Goal: Task Accomplishment & Management: Use online tool/utility

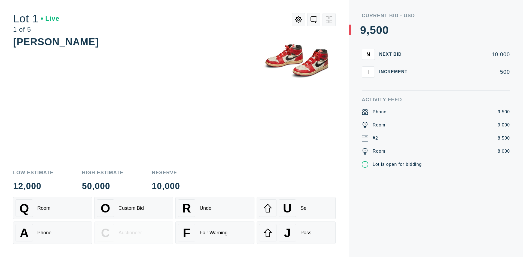
click at [134, 208] on div "Custom Bid" at bounding box center [131, 208] width 25 height 6
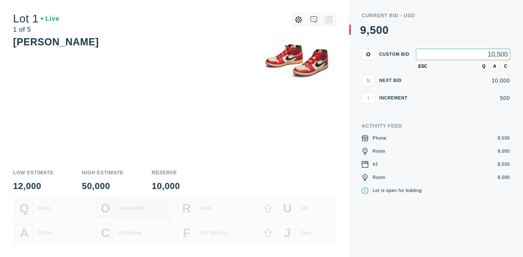
type input "10,500"
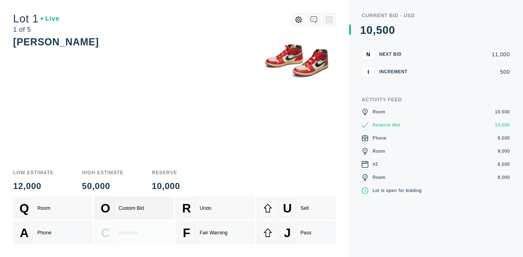
click at [134, 208] on div "Custom Bid" at bounding box center [131, 208] width 25 height 6
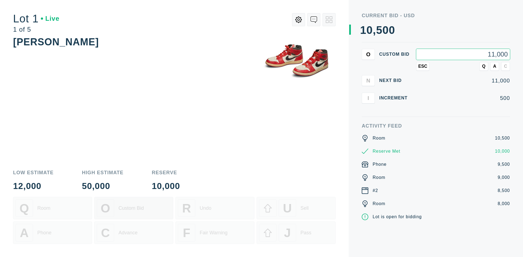
type input "11,000"
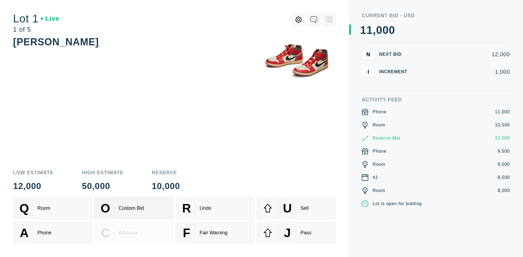
click at [53, 208] on div "Q Room" at bounding box center [53, 207] width 74 height 17
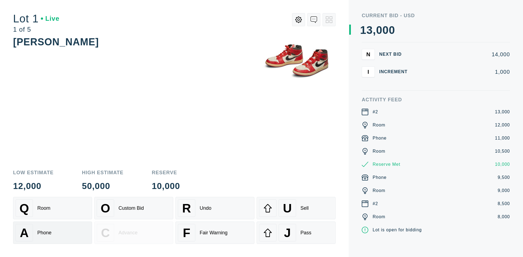
click at [53, 232] on div "A Phone" at bounding box center [53, 232] width 74 height 17
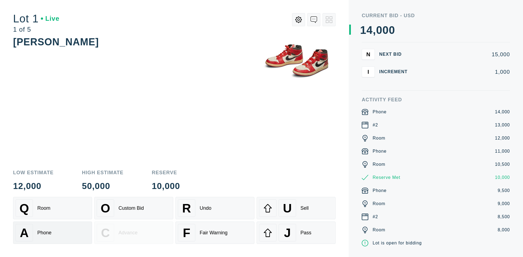
click at [53, 208] on div "Q Room" at bounding box center [53, 207] width 74 height 17
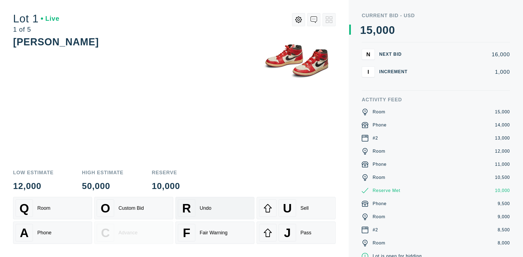
click at [215, 208] on div "R Undo" at bounding box center [215, 207] width 74 height 17
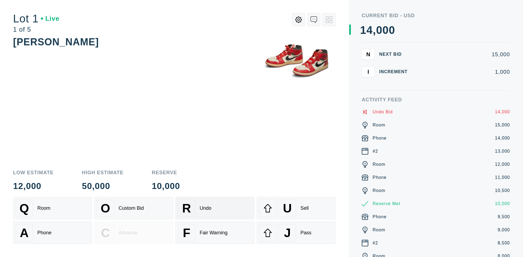
click at [53, 208] on div "Q Room" at bounding box center [53, 207] width 74 height 17
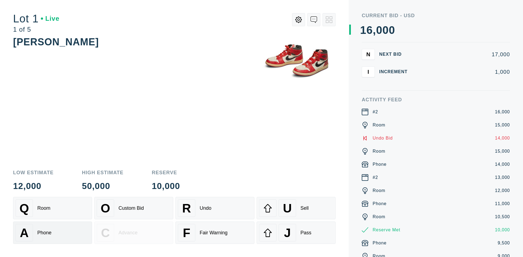
click at [53, 232] on div "A Phone" at bounding box center [53, 232] width 74 height 17
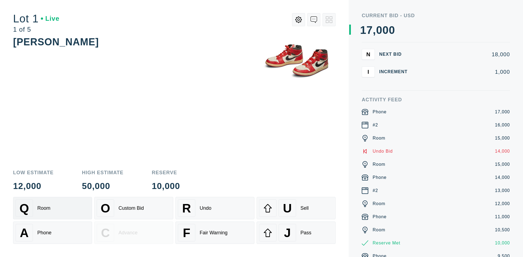
click at [53, 208] on div "Q Room" at bounding box center [53, 207] width 74 height 17
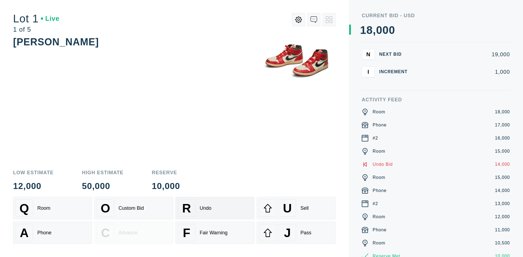
click at [215, 208] on div "R Undo" at bounding box center [215, 207] width 74 height 17
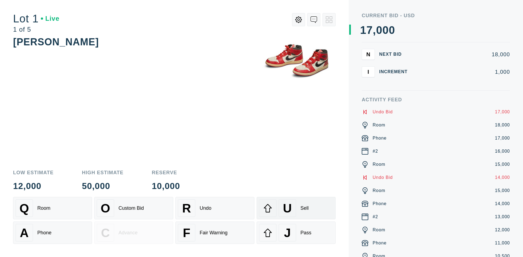
click at [296, 208] on div "U Sell" at bounding box center [296, 207] width 74 height 17
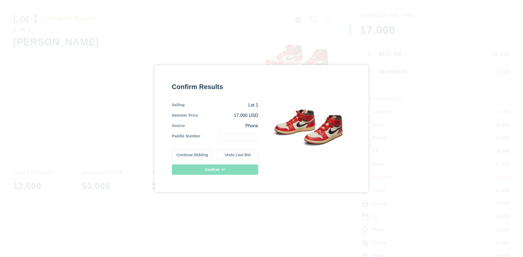
click at [193, 154] on button "Continue Bidding" at bounding box center [192, 154] width 41 height 10
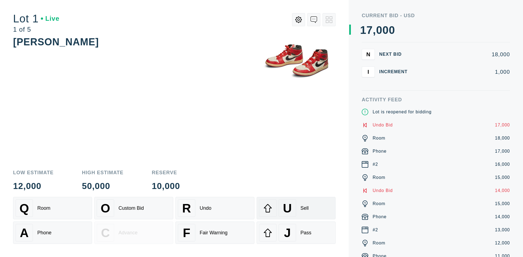
click at [296, 208] on div "U Sell" at bounding box center [296, 207] width 74 height 17
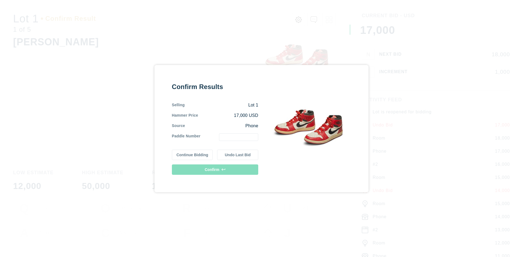
click at [238, 154] on button "Undo Last Bid" at bounding box center [237, 154] width 41 height 10
click at [193, 153] on button "Continue Bidding" at bounding box center [192, 154] width 41 height 10
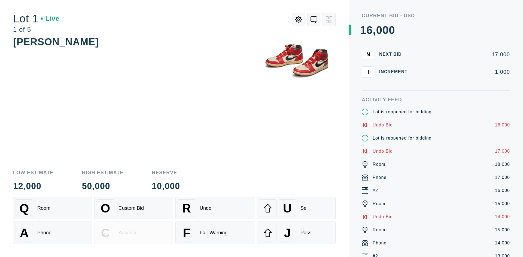
click at [296, 232] on div "J Pass" at bounding box center [296, 232] width 74 height 17
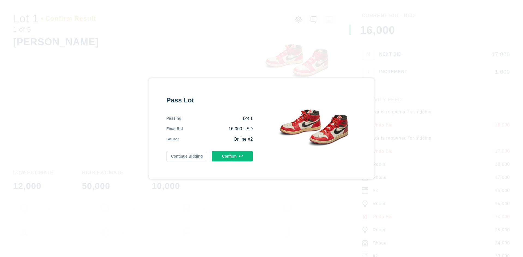
click at [233, 156] on button "Confirm" at bounding box center [232, 156] width 41 height 10
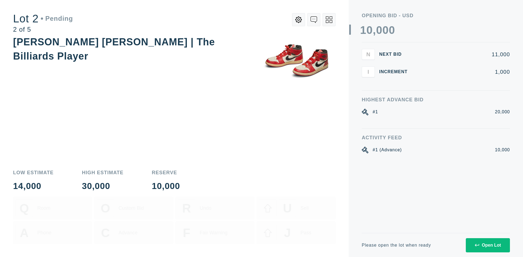
click at [488, 245] on div "Open Lot" at bounding box center [488, 244] width 26 height 5
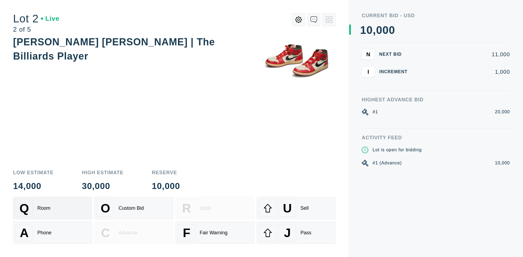
click at [53, 208] on div "Q Room" at bounding box center [53, 207] width 74 height 17
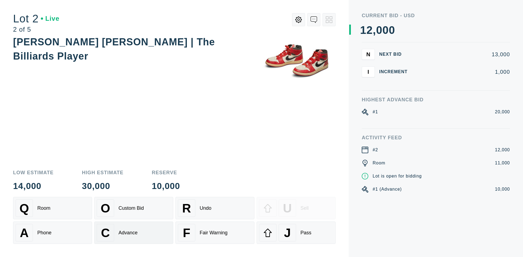
click at [134, 232] on div "Advance" at bounding box center [128, 233] width 19 height 6
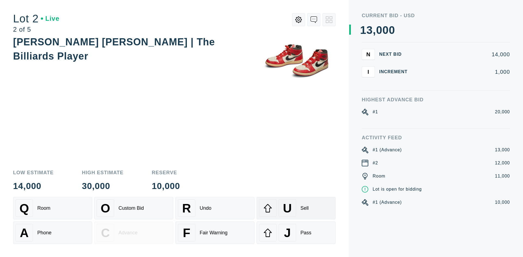
click at [296, 208] on div "U Sell" at bounding box center [296, 207] width 74 height 17
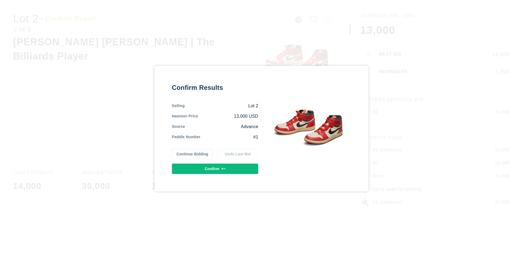
click at [215, 168] on button "Confirm" at bounding box center [215, 168] width 86 height 10
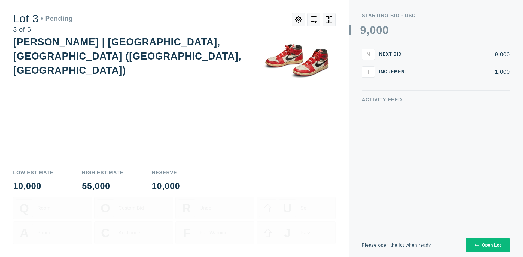
click at [488, 245] on div "Open Lot" at bounding box center [488, 244] width 26 height 5
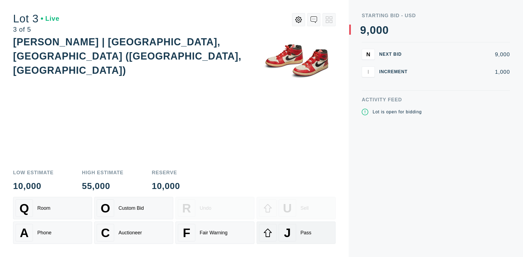
click at [296, 232] on div "J Pass" at bounding box center [296, 232] width 74 height 17
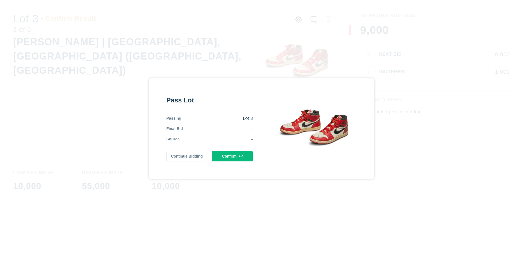
click at [233, 156] on button "Confirm" at bounding box center [232, 156] width 41 height 10
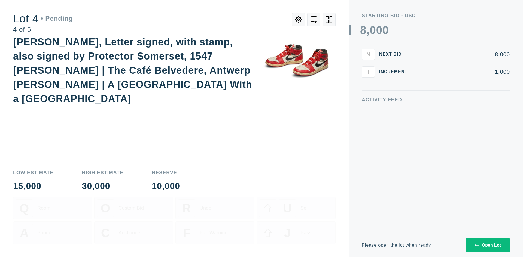
click at [488, 245] on div "Open Lot" at bounding box center [488, 244] width 26 height 5
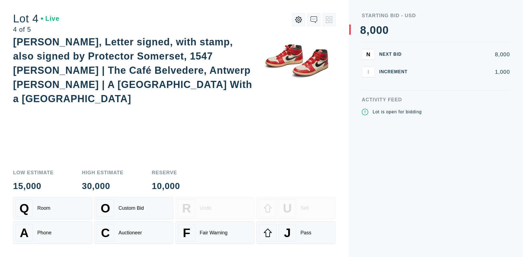
click at [53, 208] on div "Q Room" at bounding box center [53, 207] width 74 height 17
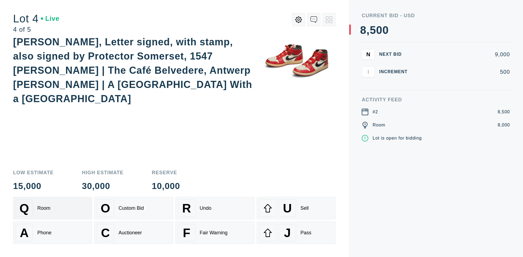
click at [134, 232] on div "Auctioneer" at bounding box center [130, 233] width 23 height 6
click at [296, 232] on div "J Pass" at bounding box center [296, 232] width 74 height 17
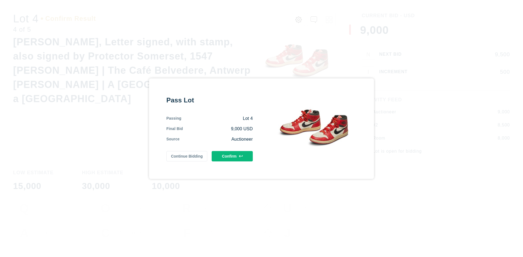
click at [233, 156] on button "Confirm" at bounding box center [232, 156] width 41 height 10
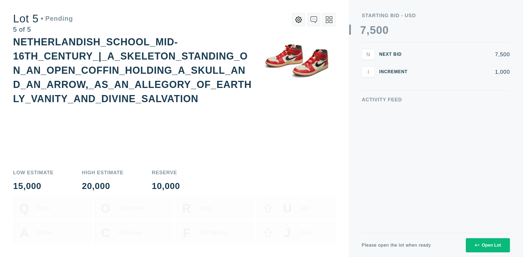
click at [488, 245] on div "Open Lot" at bounding box center [488, 244] width 26 height 5
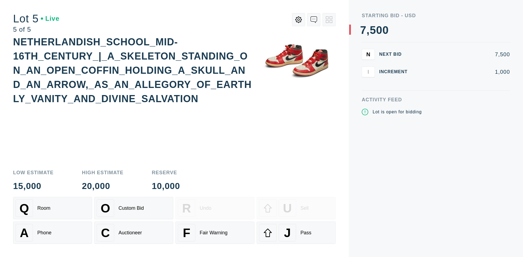
click at [53, 208] on div "Q Room" at bounding box center [53, 207] width 74 height 17
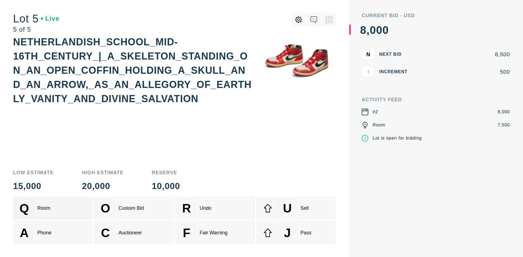
click at [53, 208] on div "Q Room" at bounding box center [53, 207] width 74 height 17
click at [296, 208] on div "U Sell" at bounding box center [296, 207] width 74 height 17
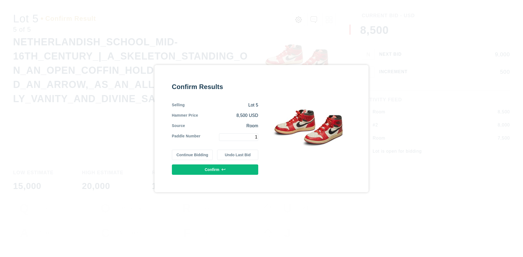
type input "1"
click at [215, 169] on button "Confirm" at bounding box center [215, 169] width 86 height 10
